Goal: Task Accomplishment & Management: Complete application form

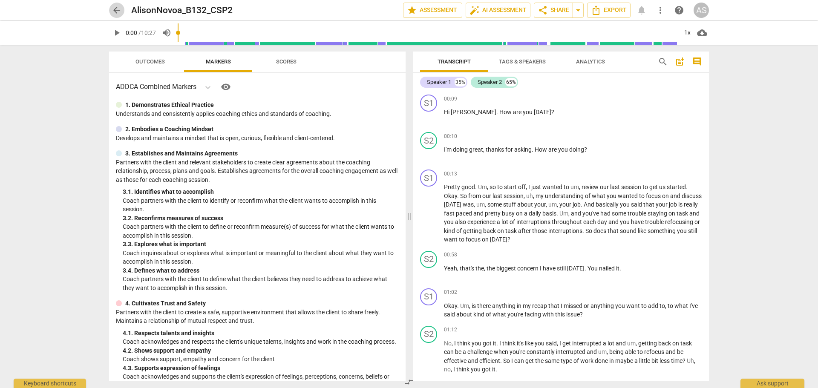
click at [115, 14] on span "arrow_back" at bounding box center [117, 10] width 10 height 10
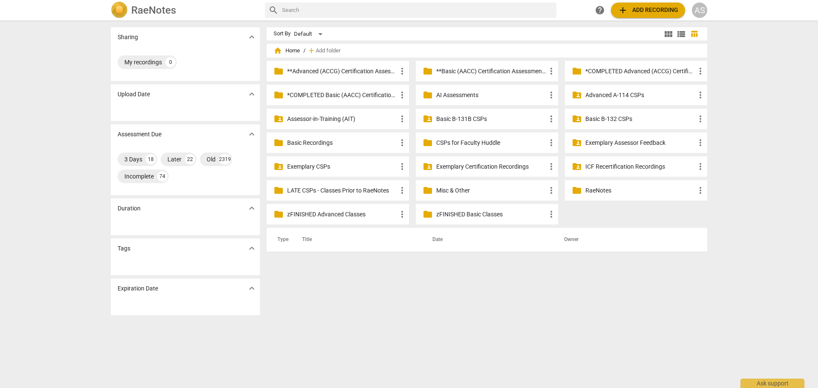
click at [602, 119] on p "Basic B-132 CSPs" at bounding box center [640, 119] width 110 height 9
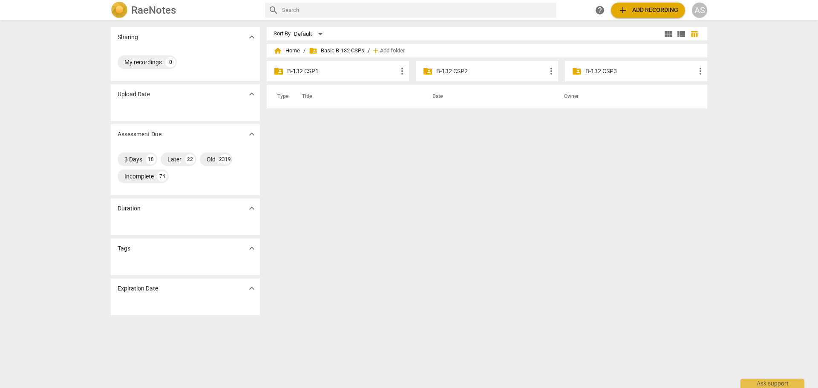
click at [443, 63] on div "folder_shared B-132 CSP2 more_vert" at bounding box center [487, 71] width 142 height 20
click at [443, 73] on p "B-132 CSP2" at bounding box center [491, 71] width 110 height 9
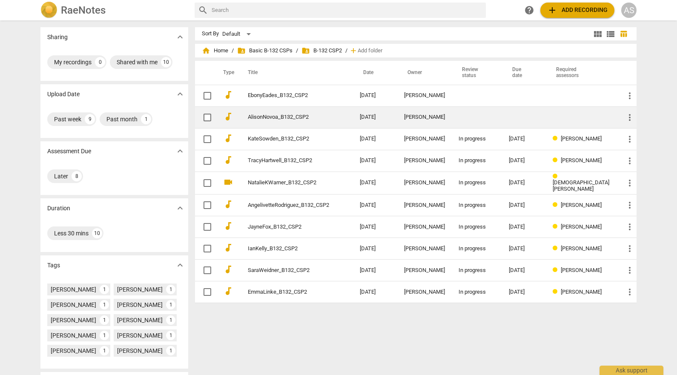
click at [341, 120] on td "AlisonNovoa_B132_CSP2" at bounding box center [295, 118] width 115 height 22
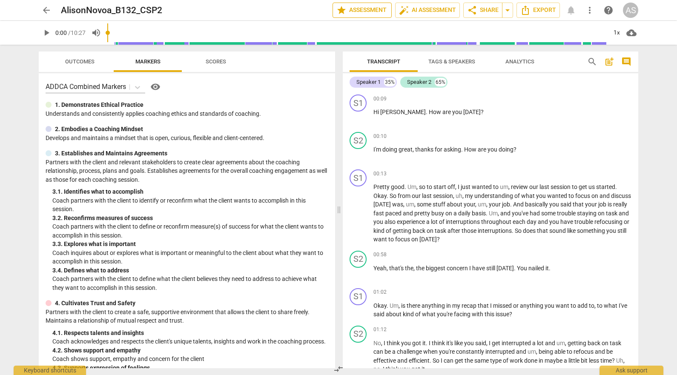
click at [368, 10] on span "star Assessment" at bounding box center [363, 10] width 52 height 10
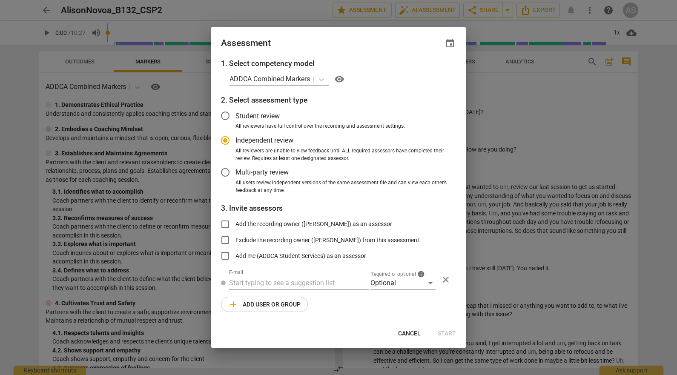
click at [453, 44] on span "event" at bounding box center [450, 43] width 10 height 10
radio input "false"
click at [424, 73] on input "date" at bounding box center [399, 72] width 60 height 12
type input "[DATE]"
click at [331, 49] on div at bounding box center [338, 187] width 677 height 375
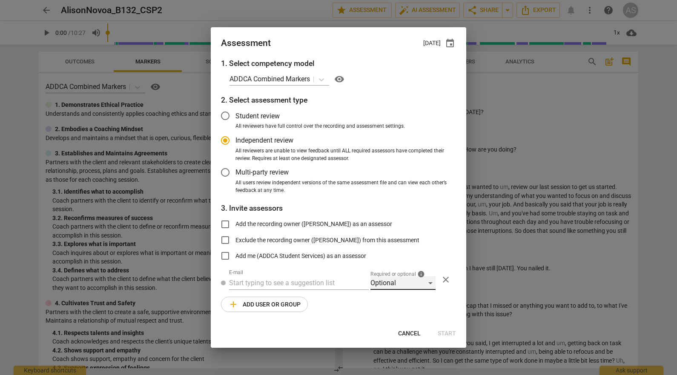
click at [389, 280] on div "Optional" at bounding box center [403, 284] width 65 height 14
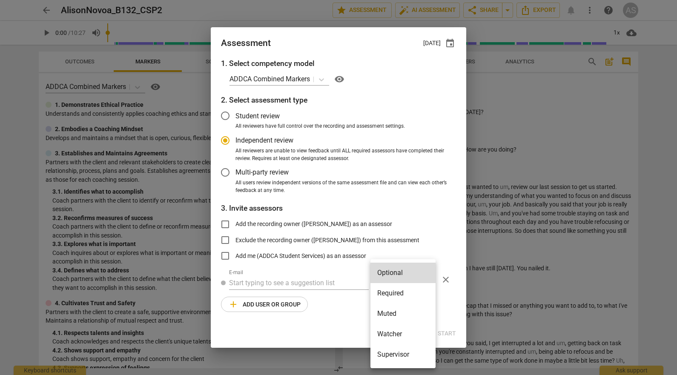
click at [393, 295] on li "Required" at bounding box center [403, 293] width 65 height 20
radio input "false"
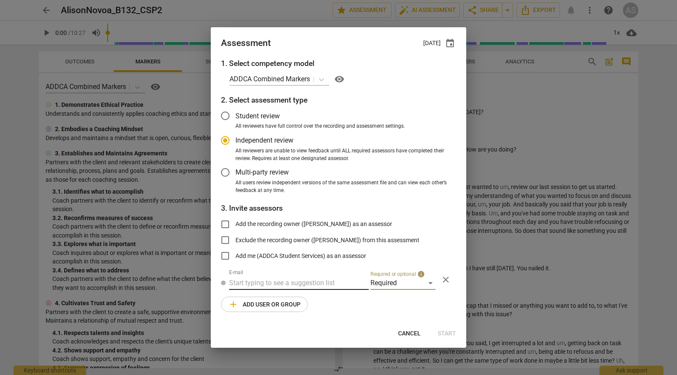
click at [343, 284] on input "text" at bounding box center [299, 284] width 140 height 14
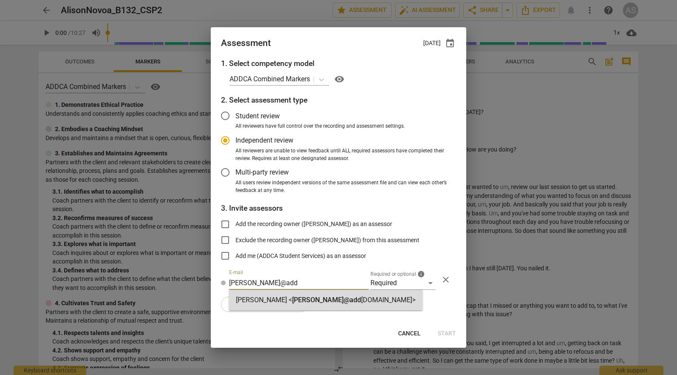
type input "[PERSON_NAME]@add"
click at [361, 297] on strong "[DOMAIN_NAME]>" at bounding box center [388, 300] width 55 height 8
radio input "false"
type input "[PERSON_NAME] <[PERSON_NAME][EMAIL_ADDRESS][DOMAIN_NAME]>"
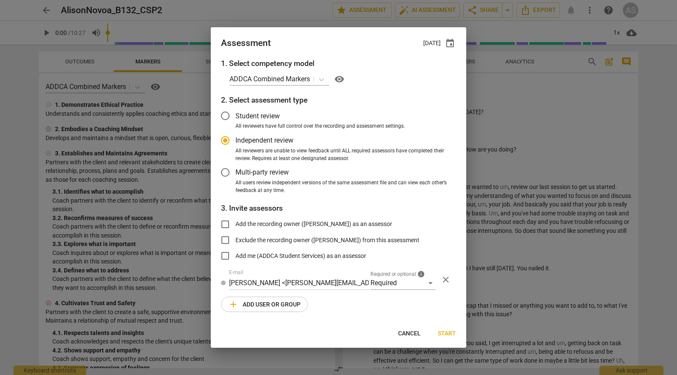
click at [282, 306] on span "add Add user or group" at bounding box center [264, 305] width 72 height 10
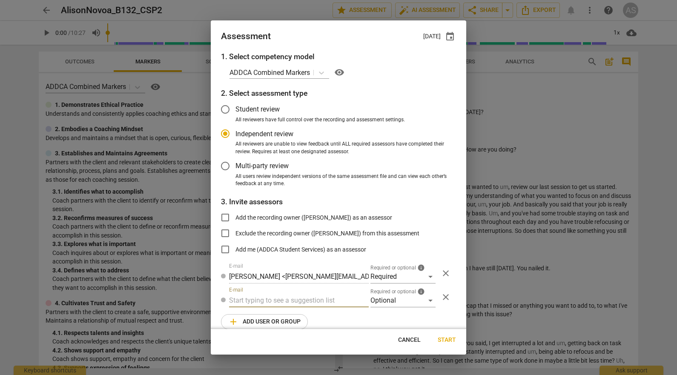
click at [390, 308] on div "1. Select competency model ADDCA Combined Markers visibility 2. Select assessme…" at bounding box center [339, 190] width 256 height 278
click at [395, 303] on div "Optional" at bounding box center [403, 301] width 65 height 14
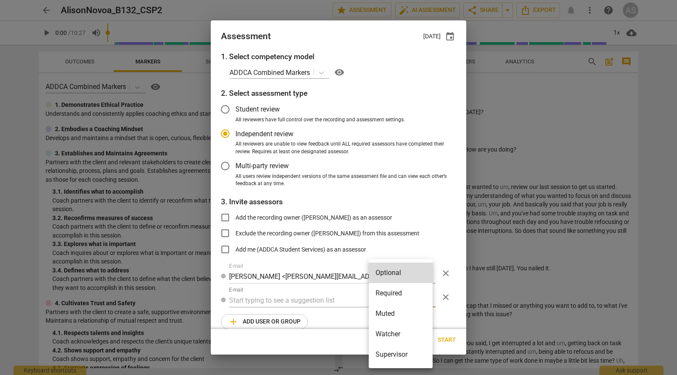
click at [397, 314] on li "Muted" at bounding box center [401, 314] width 64 height 20
radio input "false"
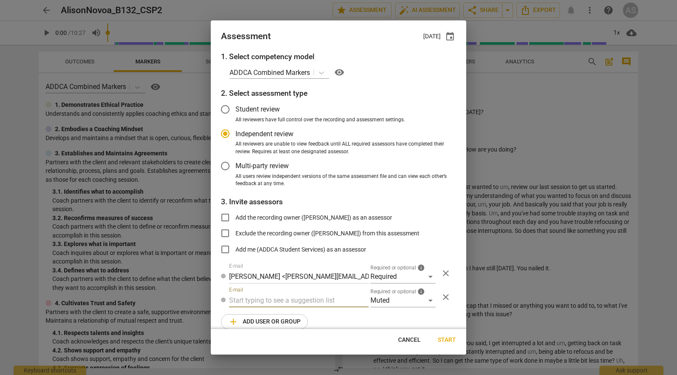
click at [323, 301] on input "text" at bounding box center [299, 301] width 140 height 14
type input "132"
click at [314, 317] on div "Basic B- 132 CSPs" at bounding box center [298, 318] width 138 height 20
radio input "false"
type input "Basic B-132 CSPs"
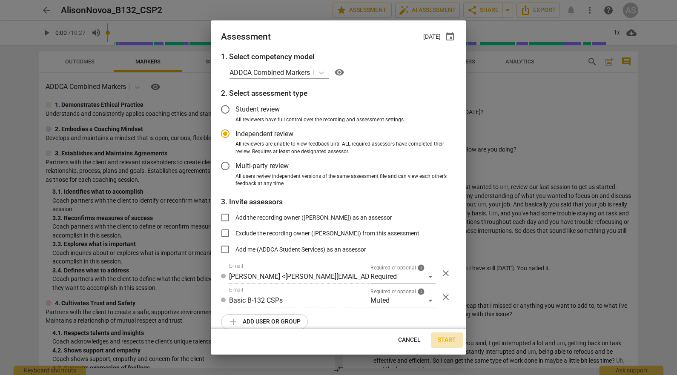
click at [450, 339] on span "Start" at bounding box center [447, 340] width 18 height 9
radio input "false"
type input "[PERSON_NAME] <[EMAIL_ADDRESS][DOMAIN_NAME]>"
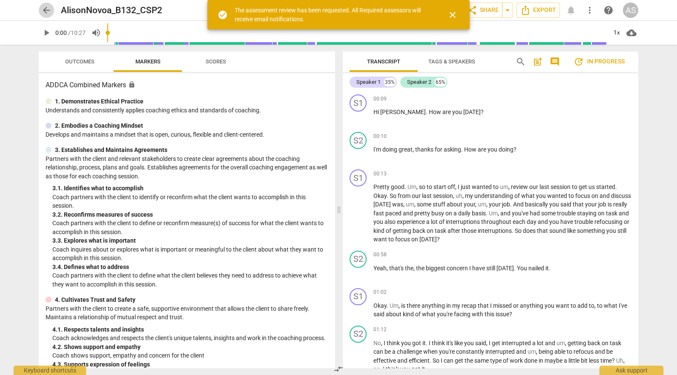
click at [40, 9] on span "arrow_back" at bounding box center [46, 10] width 15 height 10
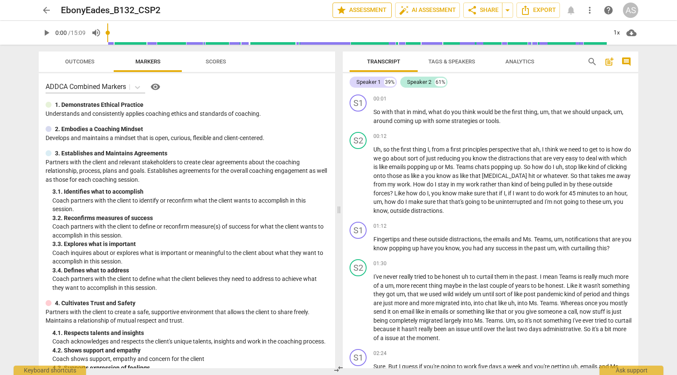
click at [371, 13] on span "star Assessment" at bounding box center [363, 10] width 52 height 10
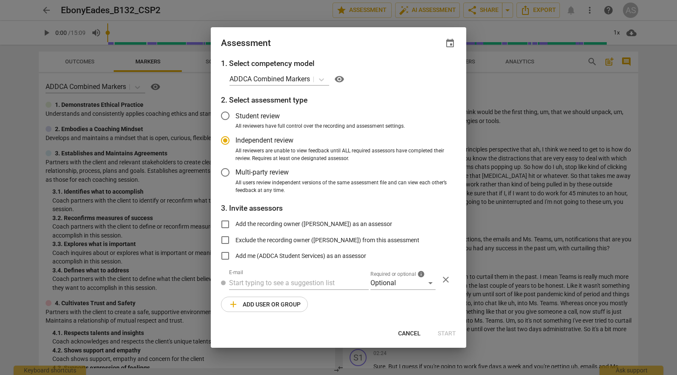
radio input "false"
click at [451, 47] on span "event" at bounding box center [450, 43] width 10 height 10
click at [423, 75] on input "date" at bounding box center [399, 72] width 60 height 12
type input "[DATE]"
click at [283, 37] on div at bounding box center [338, 187] width 677 height 375
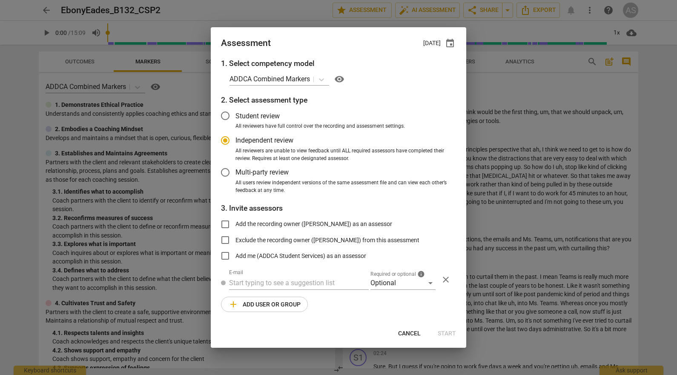
click at [397, 274] on span "Required or optional" at bounding box center [394, 274] width 46 height 5
click at [398, 284] on div "Optional" at bounding box center [403, 284] width 65 height 14
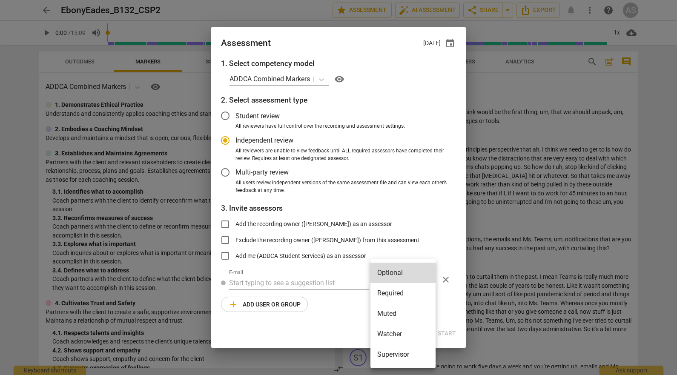
click at [401, 294] on li "Required" at bounding box center [403, 293] width 65 height 20
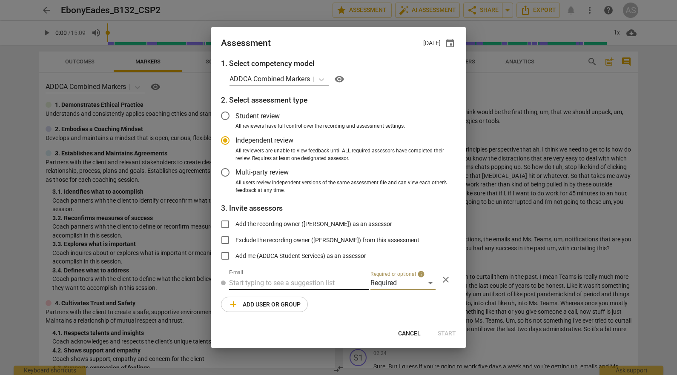
click at [326, 286] on input "text" at bounding box center [299, 284] width 140 height 14
radio input "false"
drag, startPoint x: 213, startPoint y: 275, endPoint x: 246, endPoint y: 277, distance: 33.3
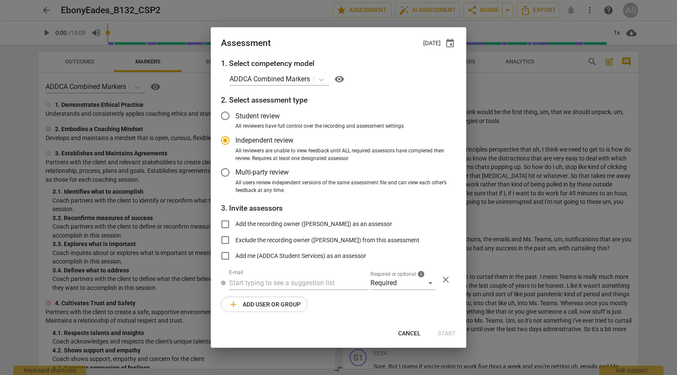
click at [213, 274] on div "1. Select competency model ADDCA Combined Markers visibility 2. Select assessme…" at bounding box center [339, 190] width 256 height 265
click at [259, 278] on input "text" at bounding box center [299, 284] width 140 height 14
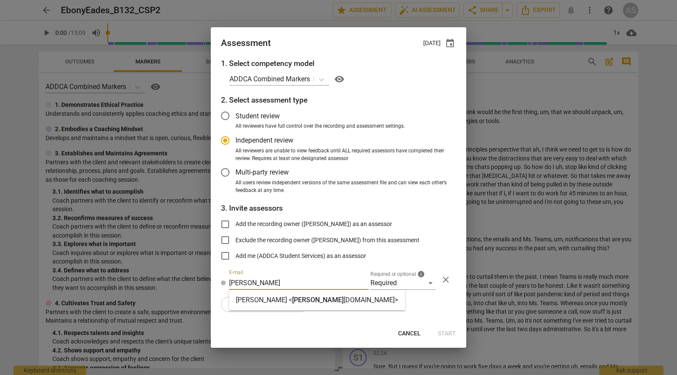
type input "cathy@add"
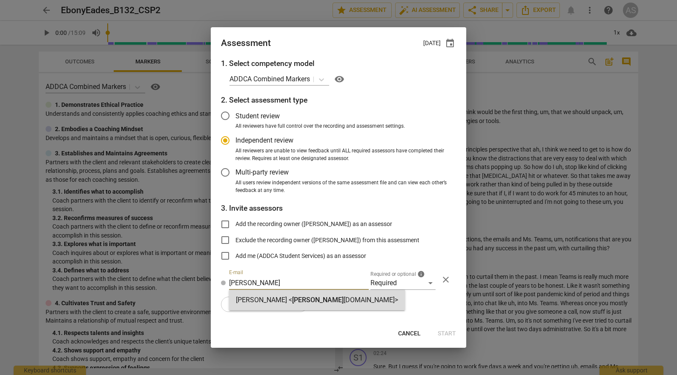
drag, startPoint x: 261, startPoint y: 293, endPoint x: 262, endPoint y: 303, distance: 10.7
click at [261, 293] on div "Cathy Rashidian < cathy@add ca.com>" at bounding box center [317, 300] width 176 height 20
radio input "false"
type input "Cathy Rashidian <cathy@addca.com>"
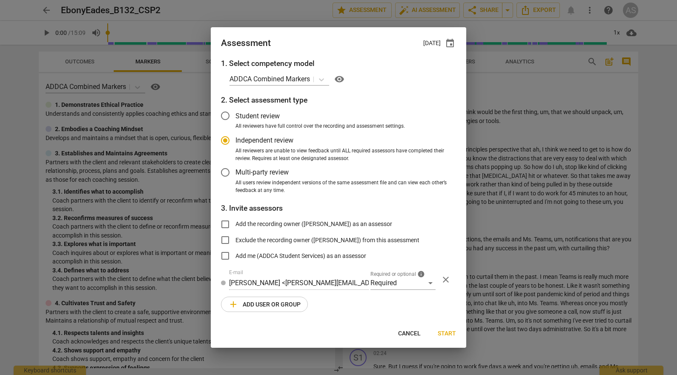
click at [262, 308] on span "add Add user or group" at bounding box center [264, 305] width 72 height 10
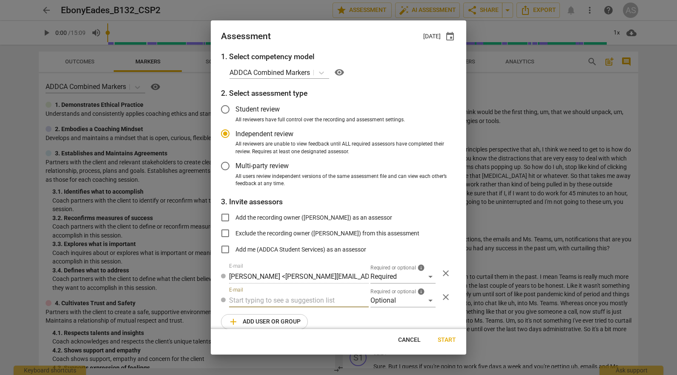
click at [406, 308] on div "1. Select competency model ADDCA Combined Markers visibility 2. Select assessme…" at bounding box center [339, 190] width 256 height 278
click at [405, 306] on div "Optional" at bounding box center [403, 301] width 65 height 14
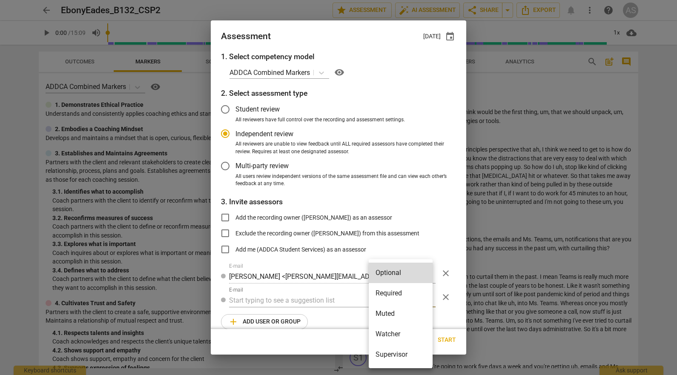
click at [402, 316] on li "Muted" at bounding box center [401, 314] width 64 height 20
radio input "false"
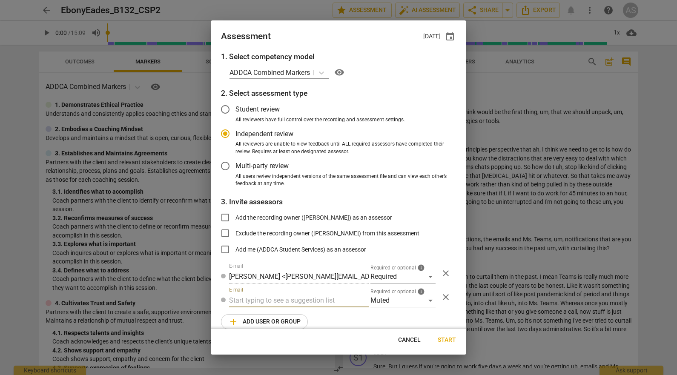
click at [279, 297] on input "text" at bounding box center [299, 301] width 140 height 14
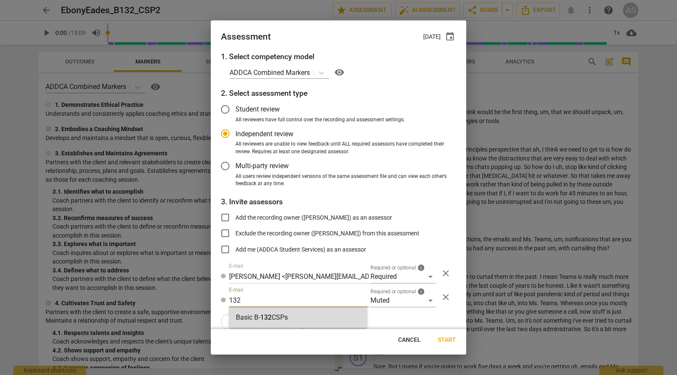
type input "132"
click at [275, 318] on strong "CSPs" at bounding box center [280, 318] width 16 height 8
radio input "false"
type input "Basic B-132 CSPs"
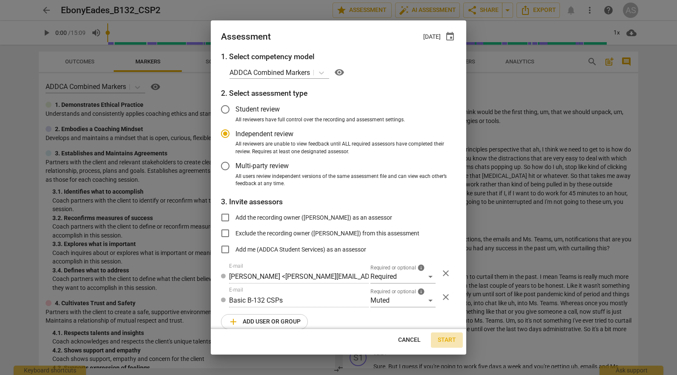
click at [451, 342] on span "Start" at bounding box center [447, 340] width 18 height 9
radio input "false"
type input "[PERSON_NAME] <[EMAIL_ADDRESS][DOMAIN_NAME]>"
